Goal: Task Accomplishment & Management: Manage account settings

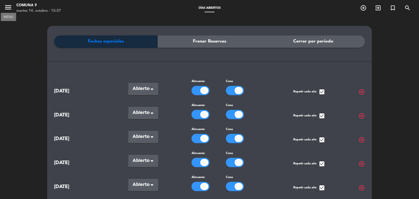
click at [11, 6] on icon "menu" at bounding box center [8, 7] width 8 height 8
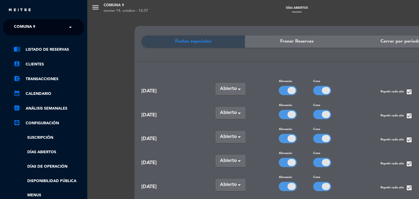
click at [47, 123] on link "settings_applications Configuración" at bounding box center [49, 123] width 71 height 7
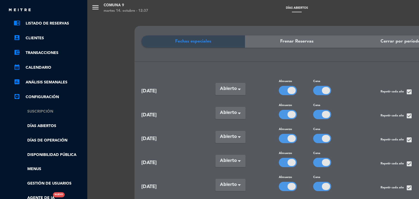
scroll to position [26, 0]
click at [36, 172] on link "Menus" at bounding box center [49, 169] width 71 height 6
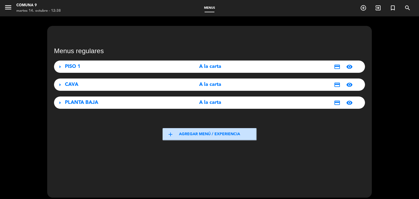
click at [213, 135] on button "add Agregar menú / experiencia" at bounding box center [210, 134] width 94 height 12
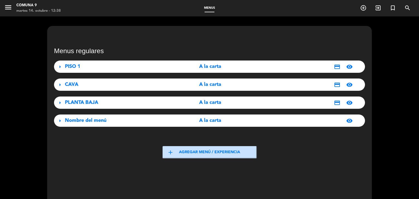
click at [106, 121] on span "Nombre del menú" at bounding box center [85, 120] width 41 height 5
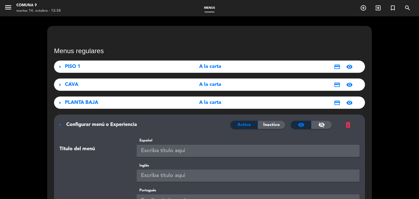
click at [179, 153] on input "text" at bounding box center [248, 151] width 223 height 12
type input "e"
type input "Especial dia de la madre"
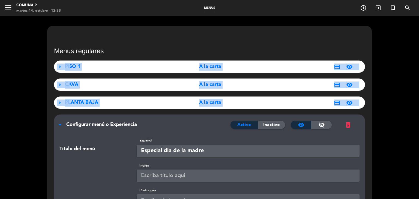
drag, startPoint x: 419, startPoint y: 65, endPoint x: 419, endPoint y: 114, distance: 48.8
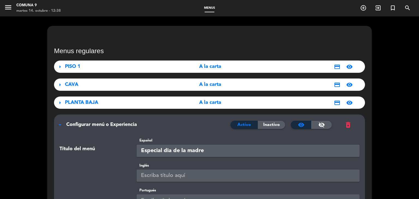
click at [189, 187] on div "Inglés" at bounding box center [209, 175] width 308 height 25
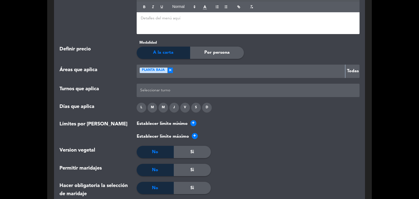
scroll to position [535, 0]
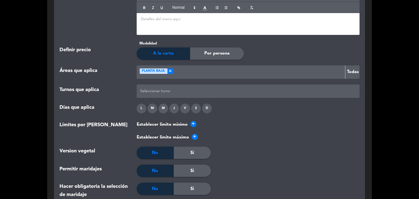
click at [352, 73] on button "Todas" at bounding box center [352, 71] width 14 height 13
click at [172, 72] on span "×" at bounding box center [169, 70] width 5 height 5
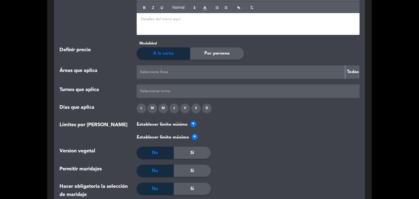
click at [356, 73] on button "Todas" at bounding box center [352, 71] width 14 height 13
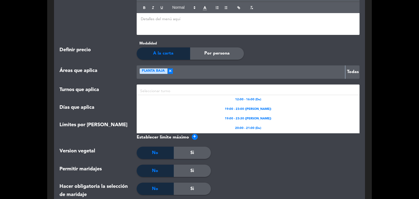
click at [156, 88] on div at bounding box center [248, 91] width 219 height 9
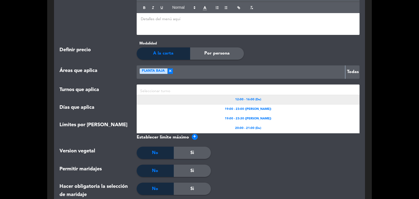
click at [252, 99] on span "12:00 - 16:00 (Do)" at bounding box center [248, 99] width 26 height 5
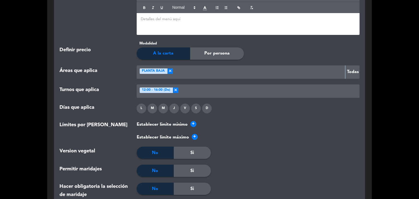
click at [206, 109] on div "D" at bounding box center [207, 109] width 10 height 10
click at [279, 122] on div "Establecer límite mínimo +" at bounding box center [248, 124] width 223 height 7
click at [192, 123] on span "+" at bounding box center [193, 124] width 6 height 6
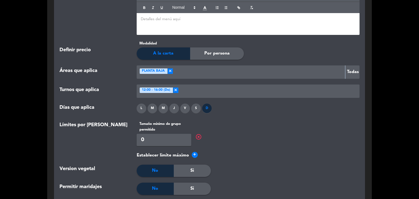
click at [165, 135] on input "0" at bounding box center [164, 140] width 55 height 12
type input "2"
click at [194, 155] on span "+" at bounding box center [195, 155] width 6 height 6
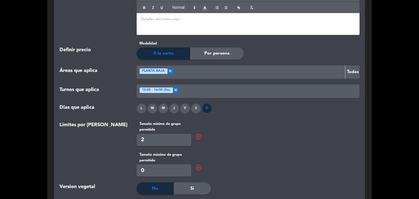
click at [199, 168] on span "highlight_off" at bounding box center [198, 167] width 7 height 7
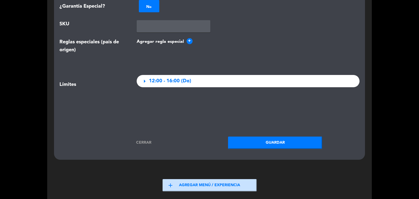
scroll to position [807, 0]
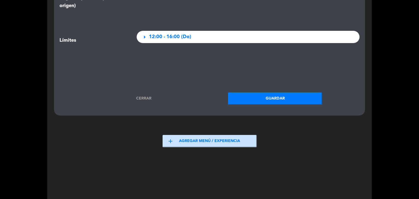
click at [265, 97] on button "Guardar" at bounding box center [275, 98] width 94 height 12
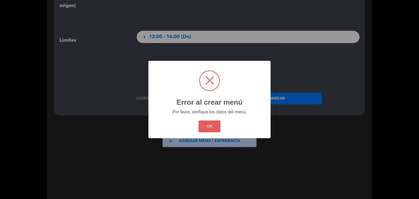
click at [208, 125] on button "OK" at bounding box center [210, 127] width 22 height 12
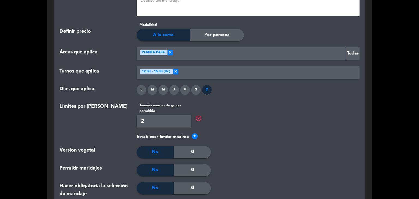
scroll to position [556, 0]
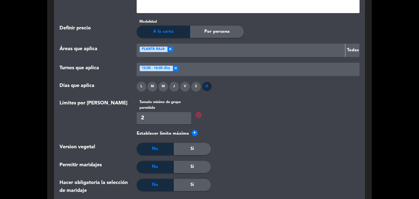
click at [195, 116] on span "highlight_off" at bounding box center [198, 115] width 7 height 7
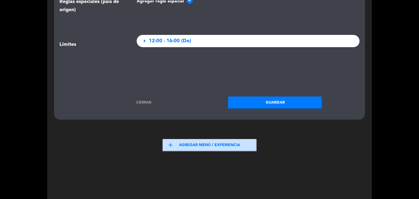
scroll to position [800, 0]
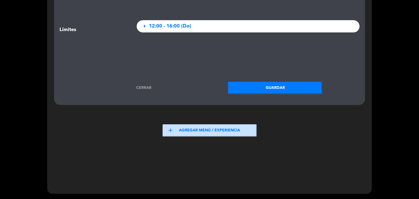
click at [265, 91] on button "Guardar" at bounding box center [275, 88] width 94 height 12
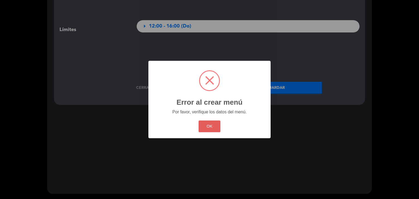
click at [217, 125] on button "OK" at bounding box center [210, 127] width 22 height 12
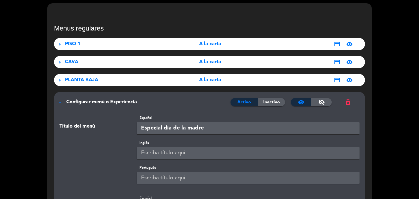
scroll to position [0, 0]
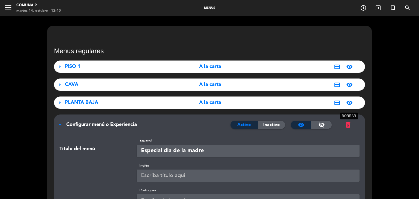
click at [350, 126] on span "delete_forever" at bounding box center [348, 125] width 8 height 8
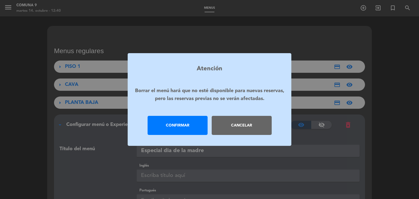
click at [203, 129] on div "Confirmar" at bounding box center [178, 125] width 60 height 19
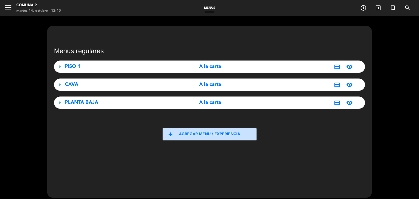
click at [269, 70] on div "credit_card visibility" at bounding box center [307, 67] width 97 height 7
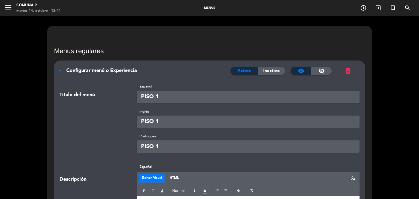
click at [85, 65] on div "arrow_drop_down Configurar menú o Experiencia Activo Inactivo visibility visibi…" at bounding box center [209, 68] width 311 height 15
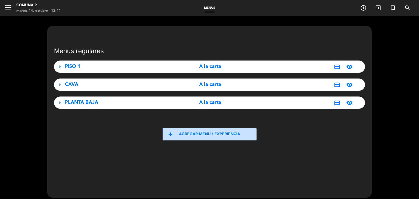
click at [192, 131] on button "add Agregar menú / experiencia" at bounding box center [210, 134] width 94 height 12
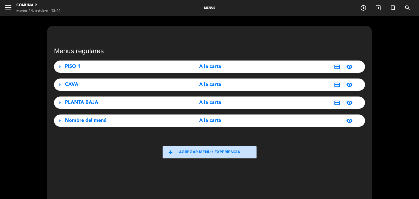
click at [95, 122] on span "Nombre del menú" at bounding box center [85, 120] width 41 height 5
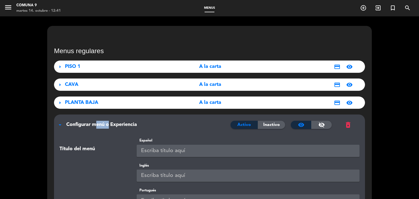
click at [95, 122] on span "Configurar menú o Experiencia" at bounding box center [101, 124] width 71 height 5
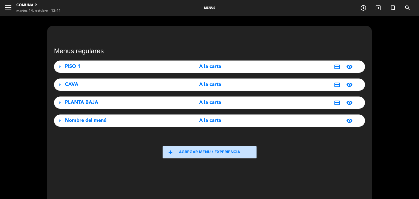
click at [109, 121] on div "Nombre del menú" at bounding box center [113, 121] width 97 height 8
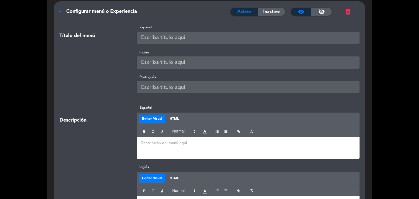
scroll to position [109, 0]
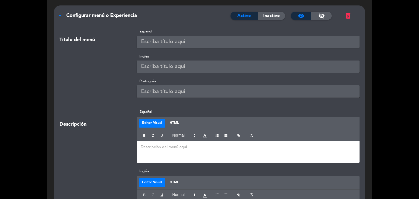
click at [166, 41] on input "text" at bounding box center [248, 42] width 223 height 12
type input "Especial dia de la madre"
click at [176, 149] on p at bounding box center [248, 147] width 215 height 6
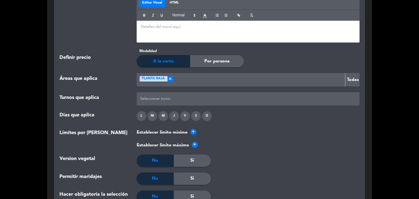
scroll to position [535, 0]
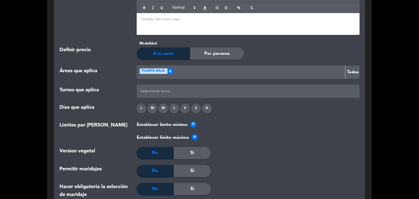
click at [211, 49] on div "Por persona" at bounding box center [217, 53] width 54 height 12
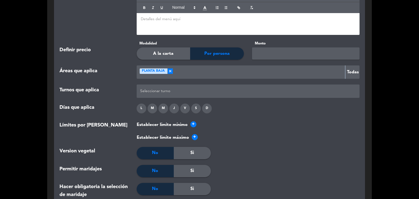
click at [275, 53] on input "text" at bounding box center [305, 53] width 107 height 12
type input "45.000"
click at [267, 113] on div "L M M J V S D" at bounding box center [248, 110] width 231 height 12
click at [351, 73] on button "Todas" at bounding box center [352, 71] width 14 height 13
click at [167, 70] on span "×" at bounding box center [169, 70] width 5 height 5
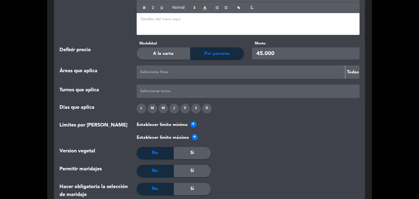
click at [352, 74] on button "Todas" at bounding box center [352, 71] width 14 height 13
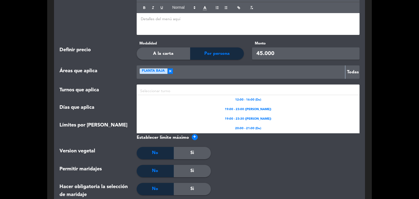
click at [154, 94] on div at bounding box center [248, 91] width 219 height 9
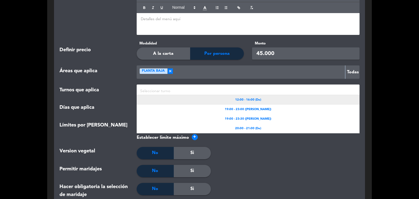
click at [251, 98] on span "12:00 - 16:00 (Do)" at bounding box center [248, 100] width 26 height 5
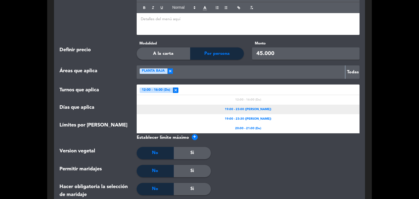
drag, startPoint x: 161, startPoint y: 93, endPoint x: 224, endPoint y: 107, distance: 65.4
click at [224, 98] on ng-select "Seleccionar turno × 12:00 - 16:00 (Do) × 12:00 - 16:00 (Do) 19:00 - 23:00 (Lu M…" at bounding box center [248, 91] width 223 height 13
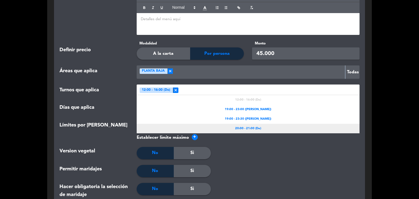
click at [234, 130] on div "20:00 - 21:00 (Do)" at bounding box center [248, 129] width 223 height 10
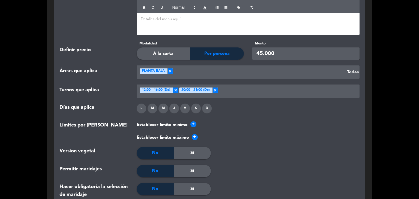
click at [205, 108] on div "D" at bounding box center [207, 109] width 10 height 10
click at [191, 125] on span "+" at bounding box center [193, 124] width 6 height 6
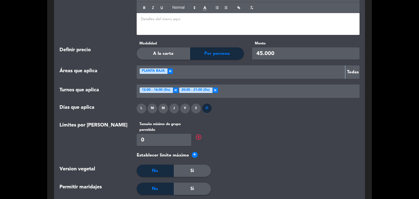
click at [167, 139] on input "0" at bounding box center [164, 140] width 55 height 12
type input "2"
click at [241, 140] on div "Tamaño mínimo de grupo permitido 2 highlight_off" at bounding box center [248, 133] width 223 height 25
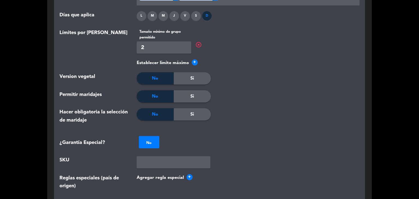
scroll to position [633, 0]
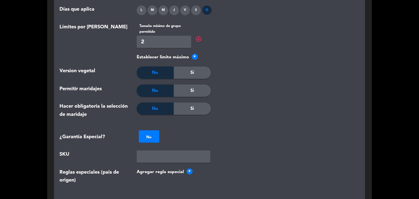
click at [200, 91] on div "Si" at bounding box center [192, 91] width 37 height 12
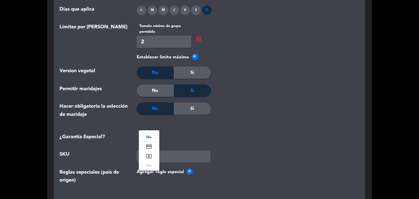
click at [148, 138] on div at bounding box center [149, 136] width 20 height 6
click at [148, 147] on icon "credit_card" at bounding box center [149, 146] width 7 height 7
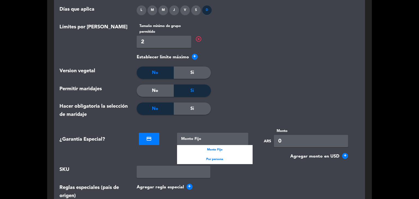
click at [217, 141] on div at bounding box center [212, 139] width 71 height 12
click at [219, 161] on div "Por persona" at bounding box center [215, 160] width 76 height 10
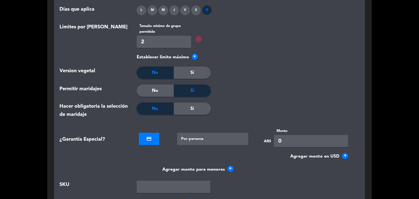
click at [284, 139] on input "0" at bounding box center [311, 141] width 74 height 12
type input "5000"
click at [270, 166] on div at bounding box center [298, 170] width 101 height 9
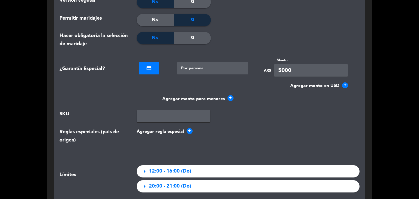
scroll to position [731, 0]
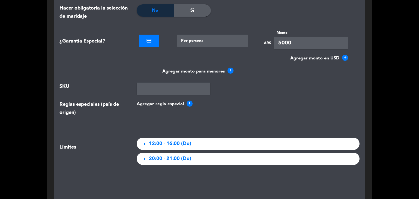
click at [231, 71] on span "+" at bounding box center [230, 71] width 6 height 6
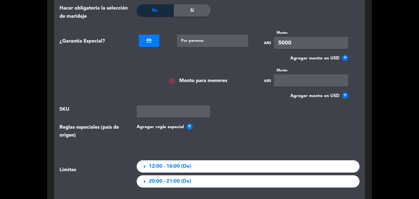
click at [292, 79] on input "text" at bounding box center [311, 80] width 74 height 12
type input "2000"
click at [272, 112] on wizard-input at bounding box center [248, 112] width 223 height 12
click at [164, 112] on input "text" at bounding box center [174, 112] width 74 height 12
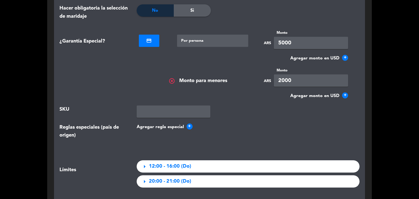
click at [190, 124] on span "+" at bounding box center [190, 127] width 6 height 6
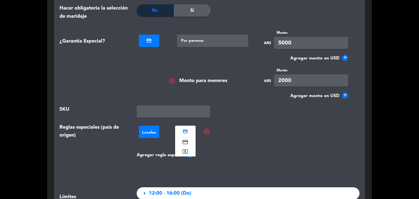
click at [184, 132] on div at bounding box center [185, 131] width 20 height 6
click at [184, 134] on div "credit_card" at bounding box center [185, 132] width 20 height 8
click at [236, 153] on button "Agregar regla especial +" at bounding box center [248, 155] width 223 height 7
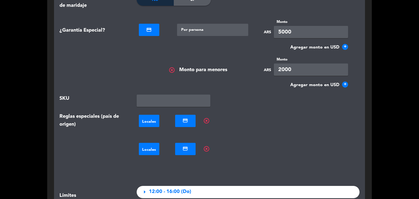
scroll to position [753, 0]
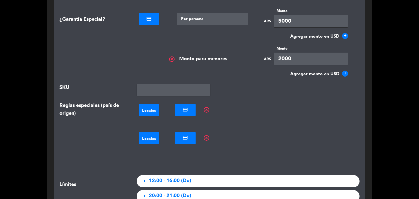
click at [206, 137] on span "highlight_off" at bounding box center [206, 138] width 7 height 7
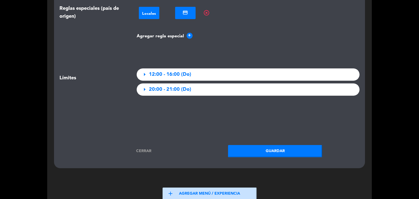
scroll to position [913, 0]
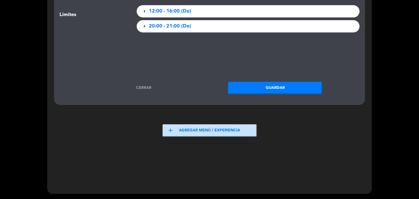
click at [271, 91] on button "Guardar" at bounding box center [275, 88] width 94 height 12
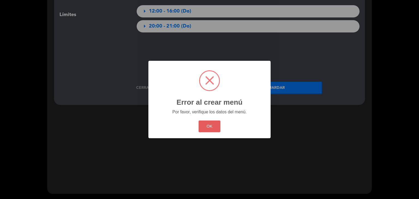
click at [219, 123] on button "OK" at bounding box center [210, 127] width 22 height 12
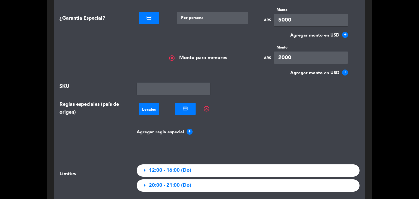
scroll to position [749, 0]
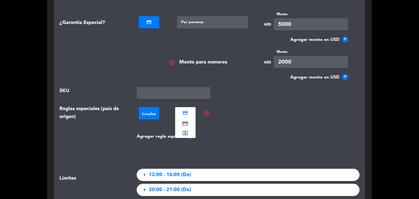
click at [182, 110] on div at bounding box center [185, 112] width 20 height 6
click at [181, 120] on div "credit_card" at bounding box center [185, 124] width 20 height 10
click at [172, 63] on span "highlight_off" at bounding box center [172, 62] width 7 height 7
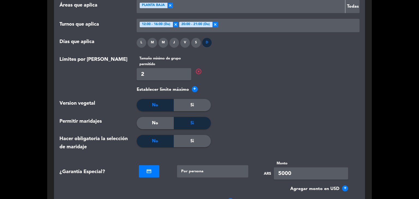
scroll to position [597, 0]
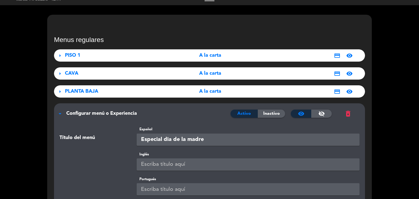
scroll to position [0, 0]
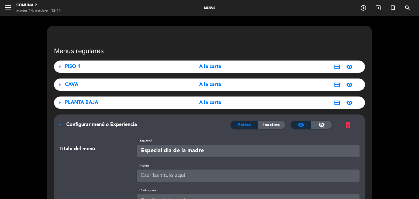
click at [347, 128] on span "delete_forever" at bounding box center [348, 125] width 8 height 8
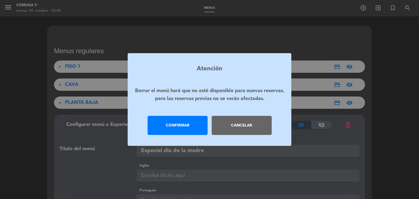
click at [199, 127] on div "Confirmar" at bounding box center [178, 125] width 60 height 19
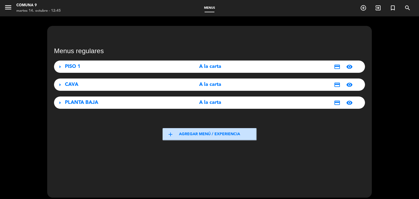
click at [178, 132] on button "add Agregar menú / experiencia" at bounding box center [210, 134] width 94 height 12
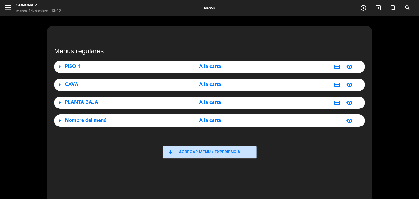
click at [211, 157] on button "add Agregar menú / experiencia" at bounding box center [210, 152] width 94 height 12
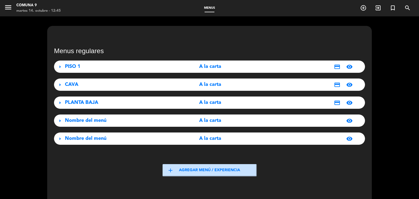
click at [83, 139] on span "Nombre del menú" at bounding box center [85, 138] width 41 height 5
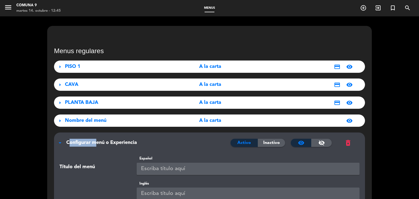
click at [83, 139] on div "arrow_drop_down Configurar menú o Experiencia Activo Inactivo visibility visibi…" at bounding box center [209, 140] width 311 height 15
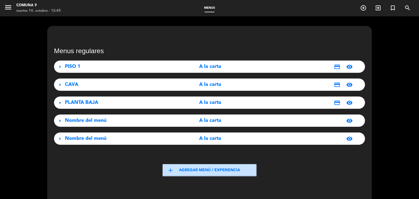
click at [83, 139] on span "Nombre del menú" at bounding box center [85, 138] width 41 height 5
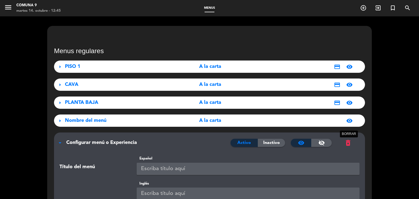
click at [345, 143] on span "delete_forever" at bounding box center [348, 143] width 8 height 8
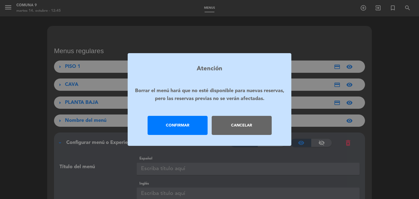
click at [184, 126] on div "Confirmar" at bounding box center [178, 125] width 60 height 19
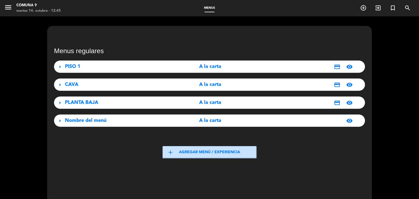
click at [186, 119] on div "A la carta" at bounding box center [210, 121] width 97 height 8
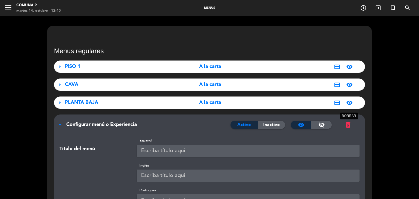
click at [346, 126] on span "delete_forever" at bounding box center [348, 125] width 8 height 8
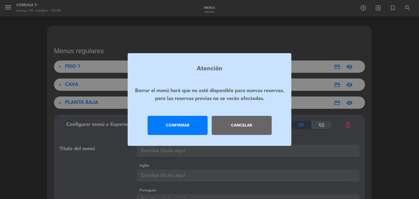
click at [193, 121] on div "Confirmar" at bounding box center [178, 125] width 60 height 19
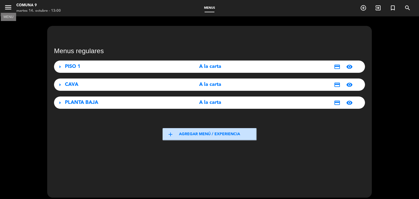
click at [9, 9] on icon "menu" at bounding box center [8, 7] width 8 height 8
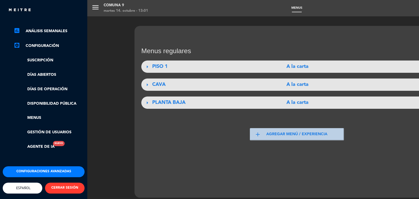
scroll to position [82, 0]
click at [50, 129] on link "Gestión de usuarios" at bounding box center [49, 132] width 71 height 6
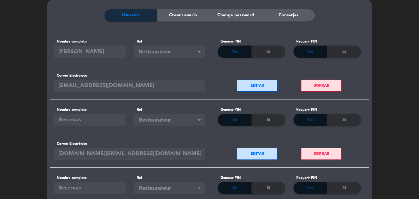
scroll to position [26, 0]
click at [321, 84] on button "BORRAR" at bounding box center [321, 86] width 41 height 12
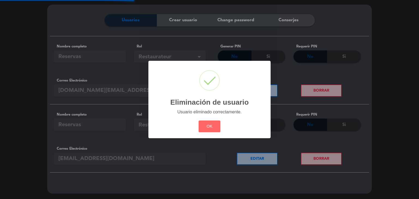
scroll to position [21, 0]
click at [211, 128] on button "OK" at bounding box center [210, 127] width 22 height 12
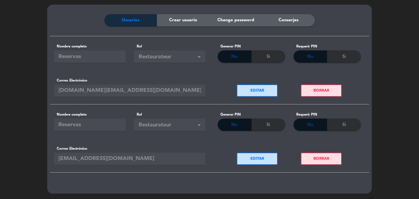
click at [187, 22] on span "Crear usuario" at bounding box center [183, 20] width 28 height 7
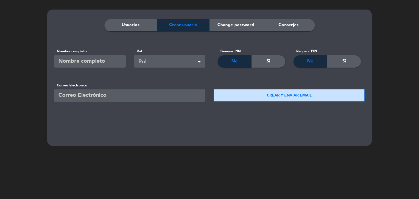
click at [234, 25] on span "Change password" at bounding box center [235, 25] width 37 height 7
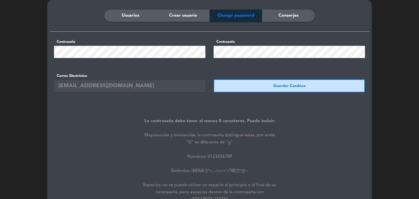
click at [288, 14] on span "Conserjes" at bounding box center [288, 15] width 20 height 7
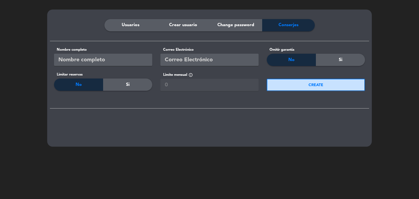
scroll to position [0, 0]
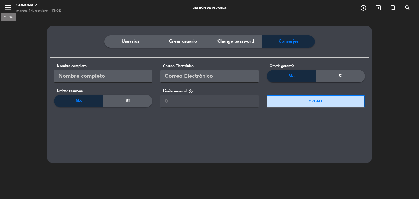
click at [9, 10] on icon "menu" at bounding box center [8, 7] width 8 height 8
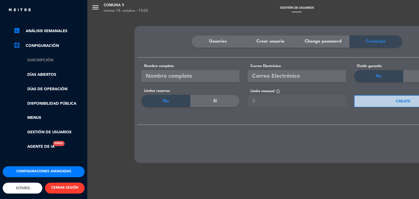
click at [42, 57] on link "Suscripción" at bounding box center [49, 60] width 71 height 6
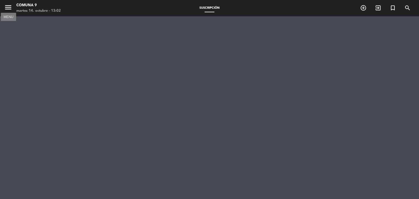
click at [9, 5] on icon "menu" at bounding box center [8, 7] width 8 height 8
